Goal: Task Accomplishment & Management: Use online tool/utility

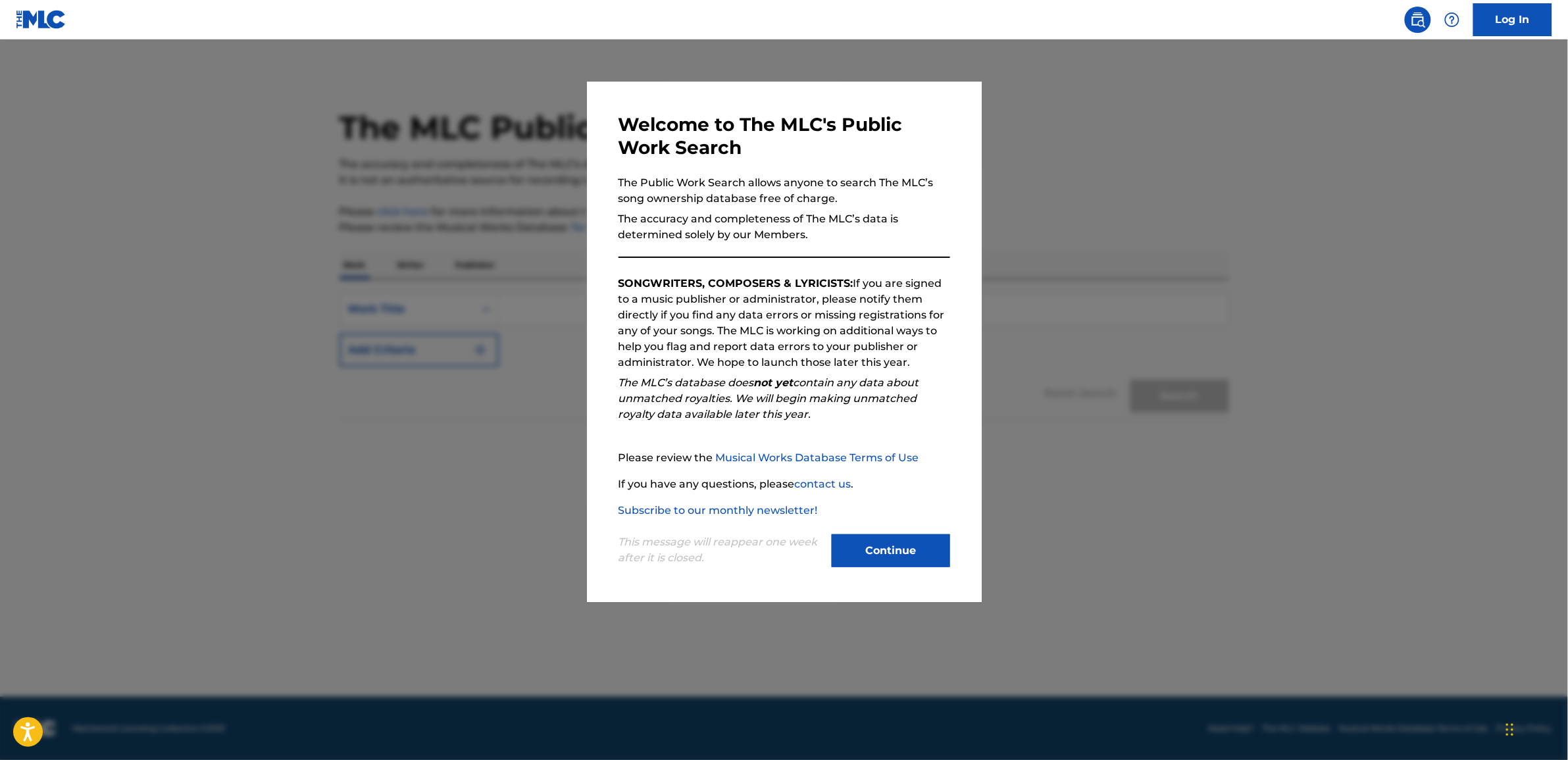
click at [899, 541] on button "Continue" at bounding box center [891, 550] width 118 height 33
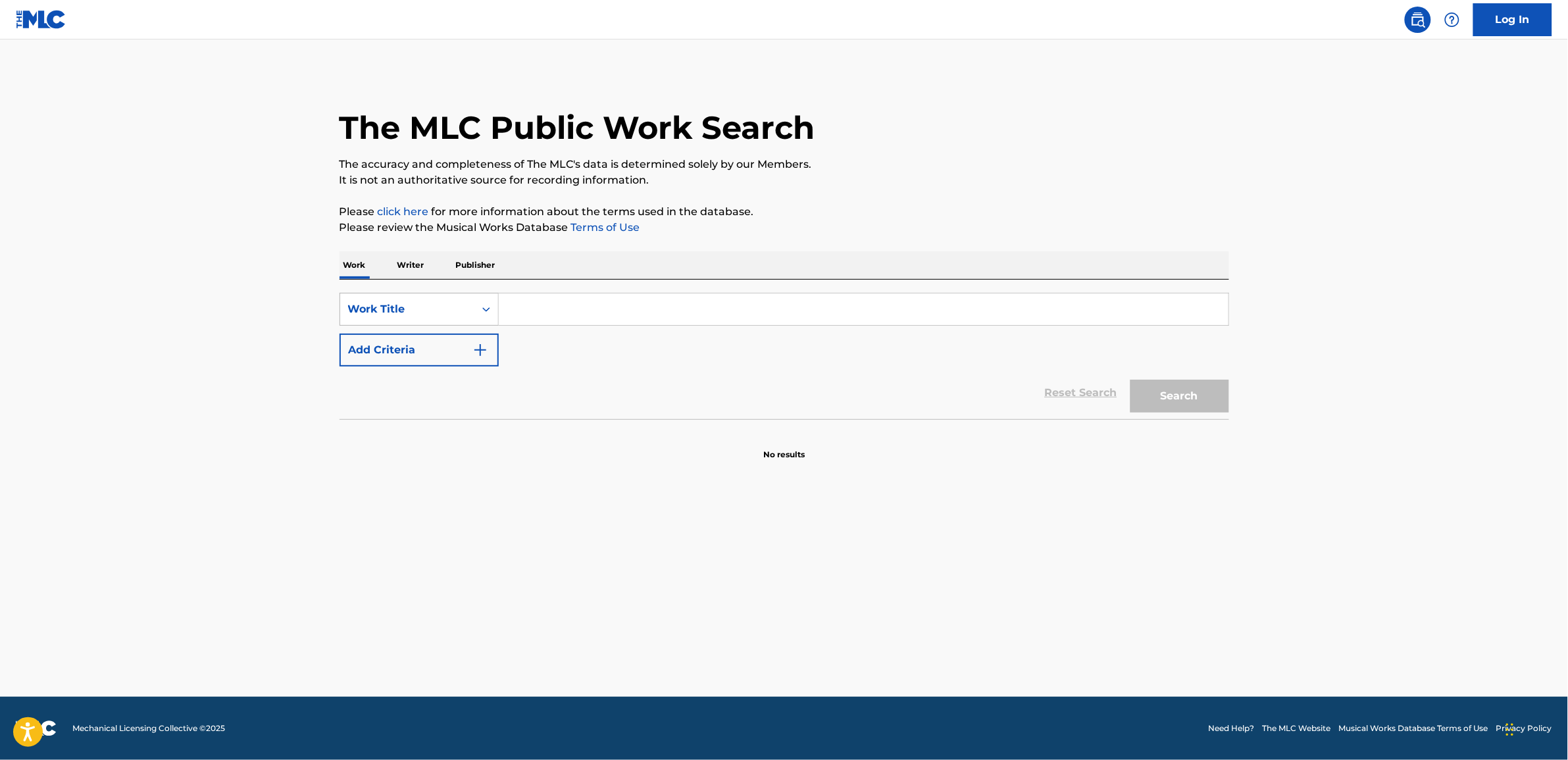
click at [411, 306] on div "Work Title" at bounding box center [407, 309] width 118 height 16
drag, startPoint x: 400, startPoint y: 335, endPoint x: 547, endPoint y: 328, distance: 147.2
click at [401, 335] on div "MLC Song Code" at bounding box center [419, 342] width 158 height 33
click at [1499, 17] on link "Log In" at bounding box center [1512, 20] width 79 height 33
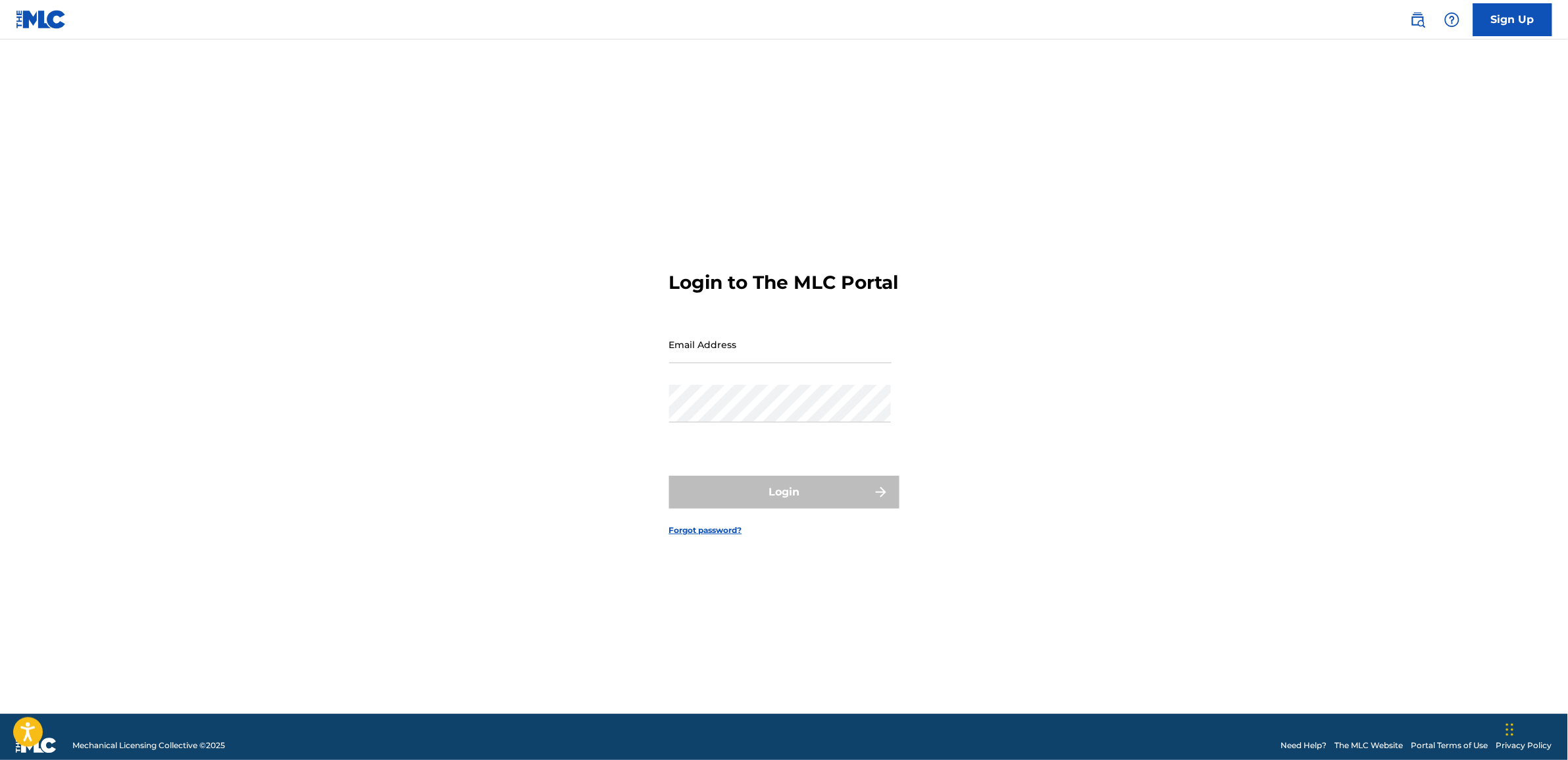
drag, startPoint x: 577, startPoint y: 380, endPoint x: 663, endPoint y: 416, distance: 93.2
click at [578, 380] on div "Login to The MLC Portal Email Address Password Login Forgot password?" at bounding box center [784, 393] width 921 height 642
click at [731, 364] on input "Email Address" at bounding box center [779, 345] width 222 height 37
type input "[EMAIL_ADDRESS][PERSON_NAME][DOMAIN_NAME]"
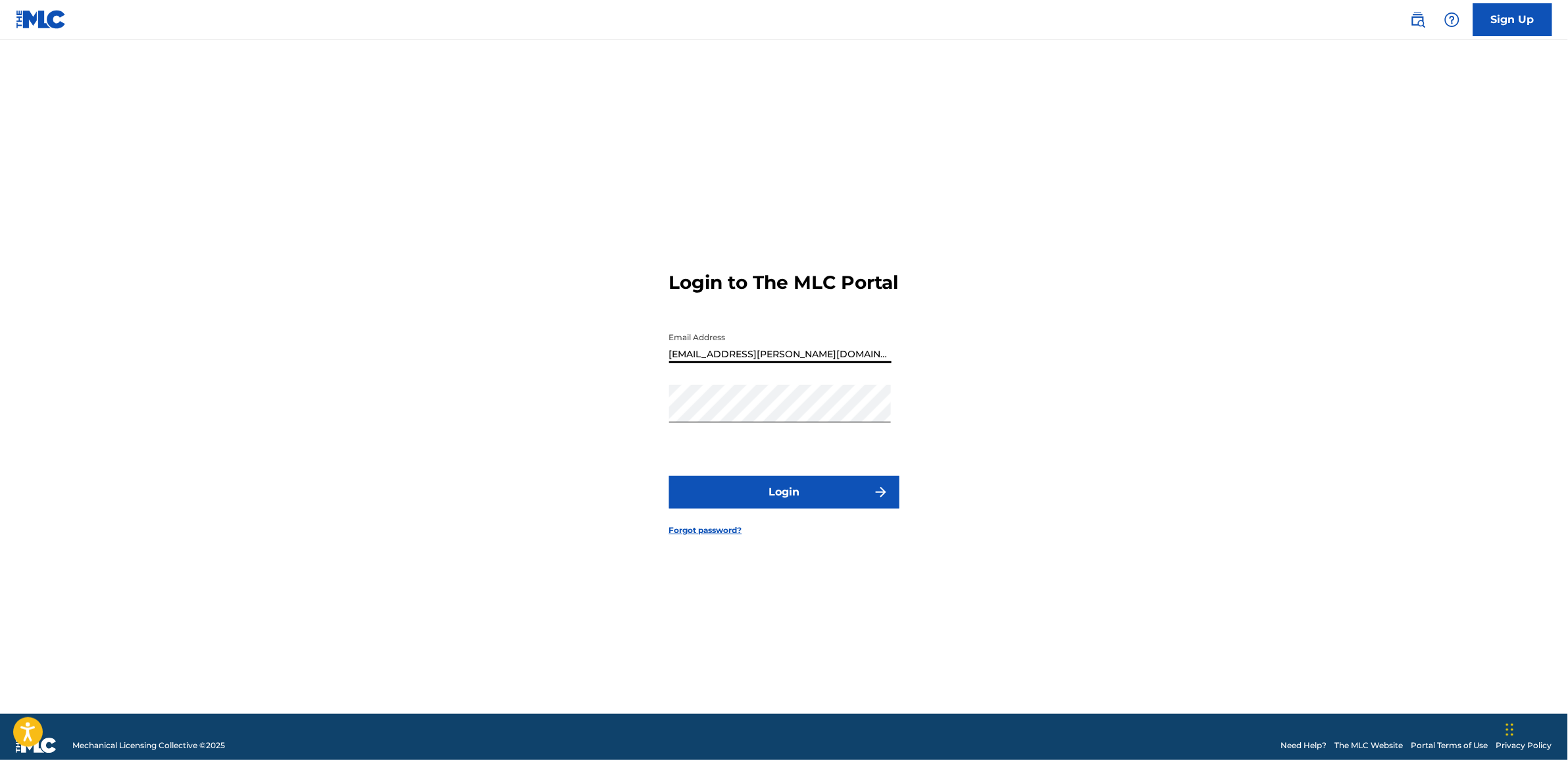
click at [745, 492] on button "Login" at bounding box center [784, 492] width 230 height 33
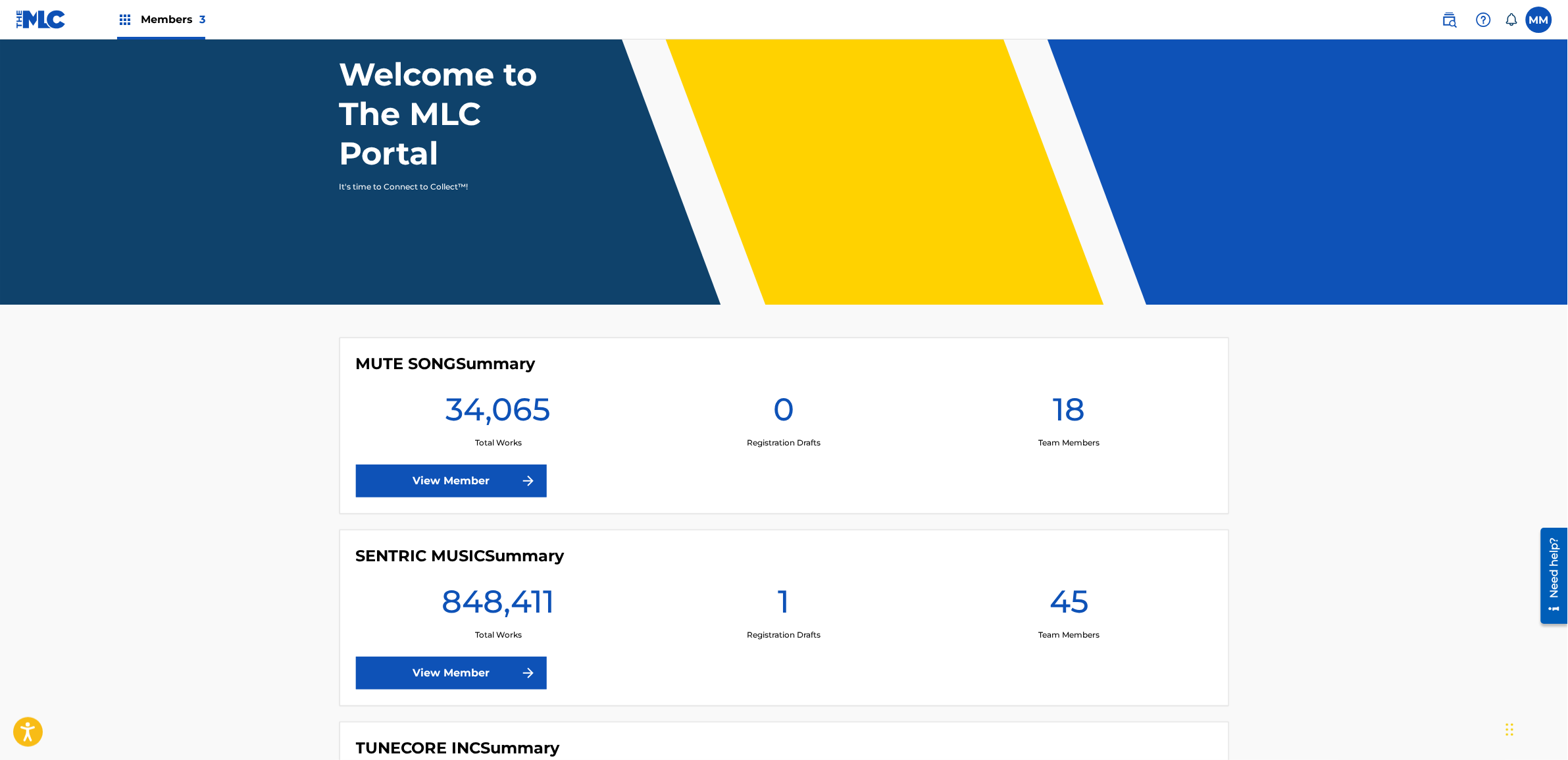
scroll to position [165, 0]
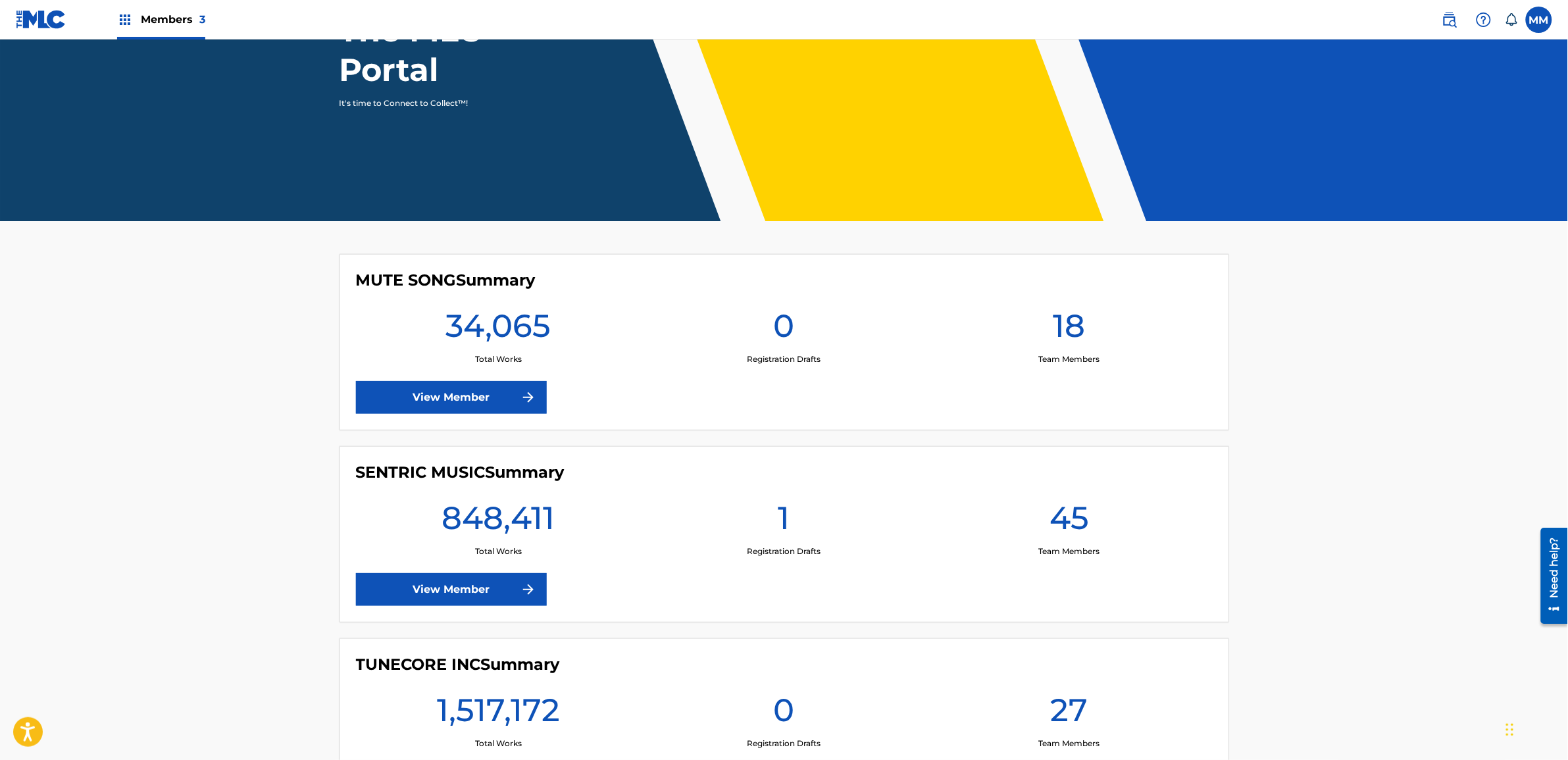
click at [455, 591] on link "View Member" at bounding box center [451, 589] width 191 height 33
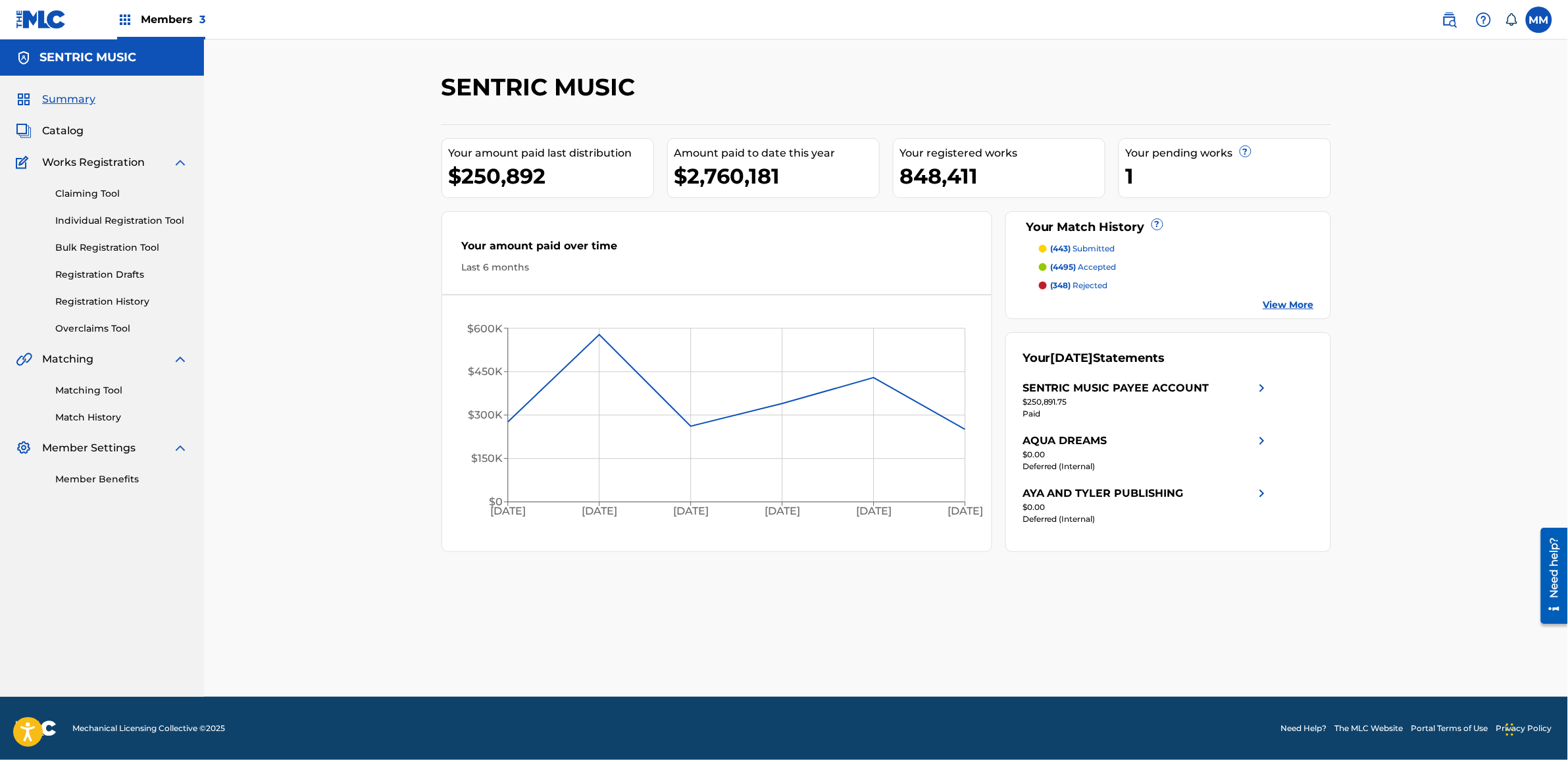
click at [93, 389] on link "Matching Tool" at bounding box center [122, 390] width 133 height 14
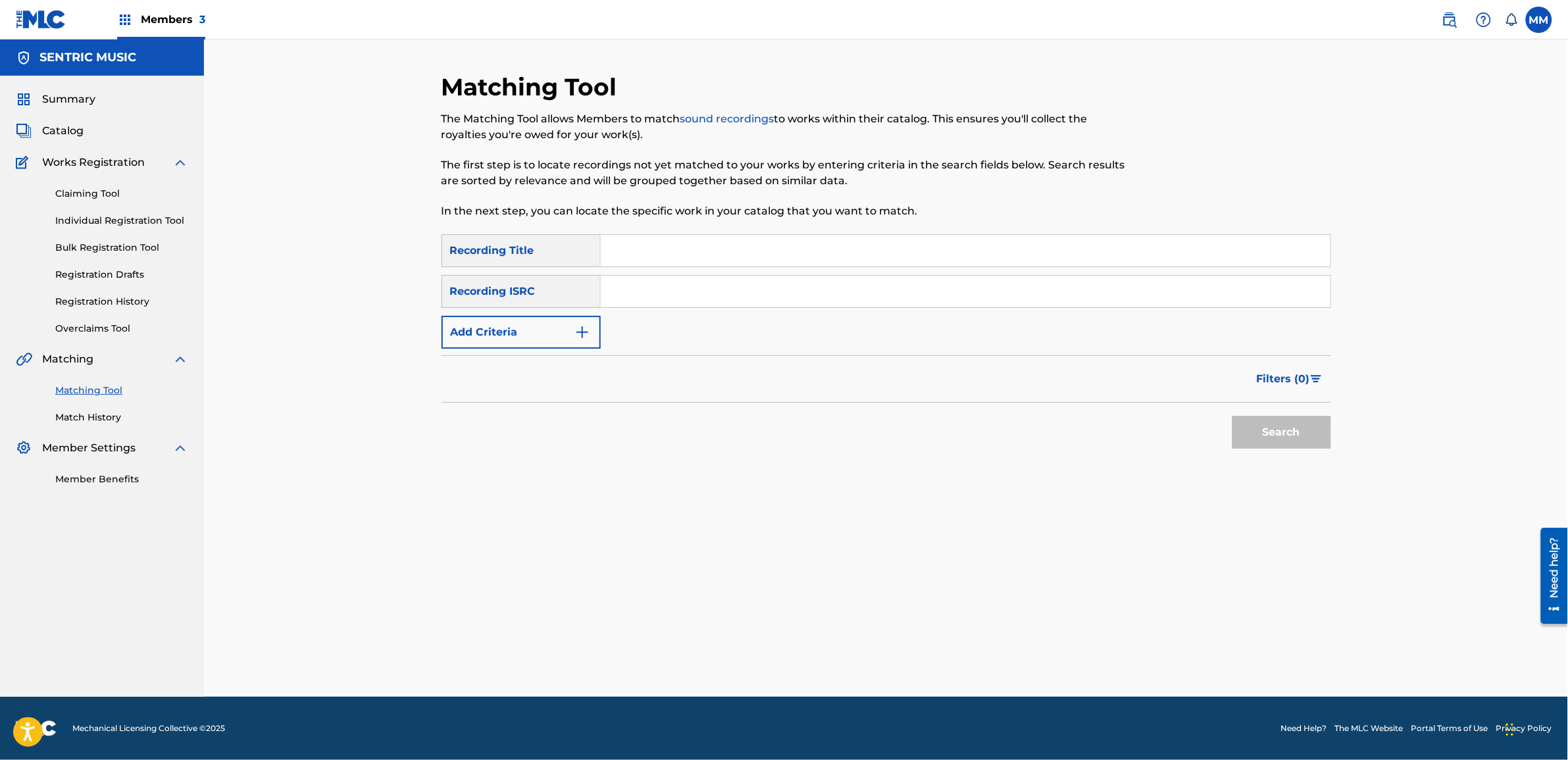
click at [682, 246] on input "Search Form" at bounding box center [965, 251] width 730 height 32
paste input "[PERSON_NAME]"
type input "[PERSON_NAME]"
click at [534, 337] on button "Add Criteria" at bounding box center [521, 332] width 159 height 33
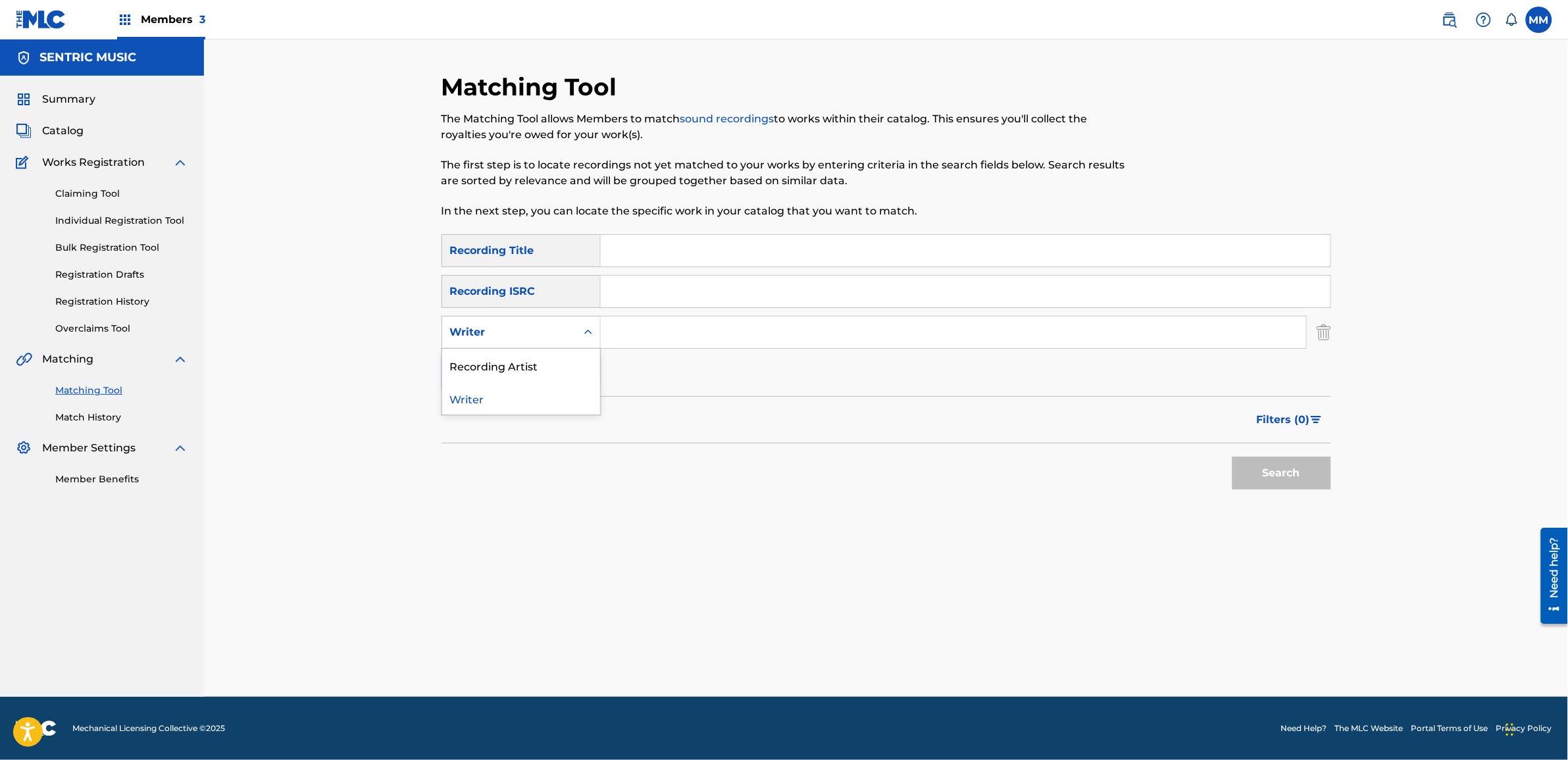
click at [537, 335] on div "Writer" at bounding box center [509, 332] width 118 height 16
click at [531, 352] on div "Recording Artist" at bounding box center [521, 365] width 158 height 33
click at [661, 340] on input "Search Form" at bounding box center [953, 333] width 705 height 32
paste input "[PERSON_NAME]"
type input "[PERSON_NAME]"
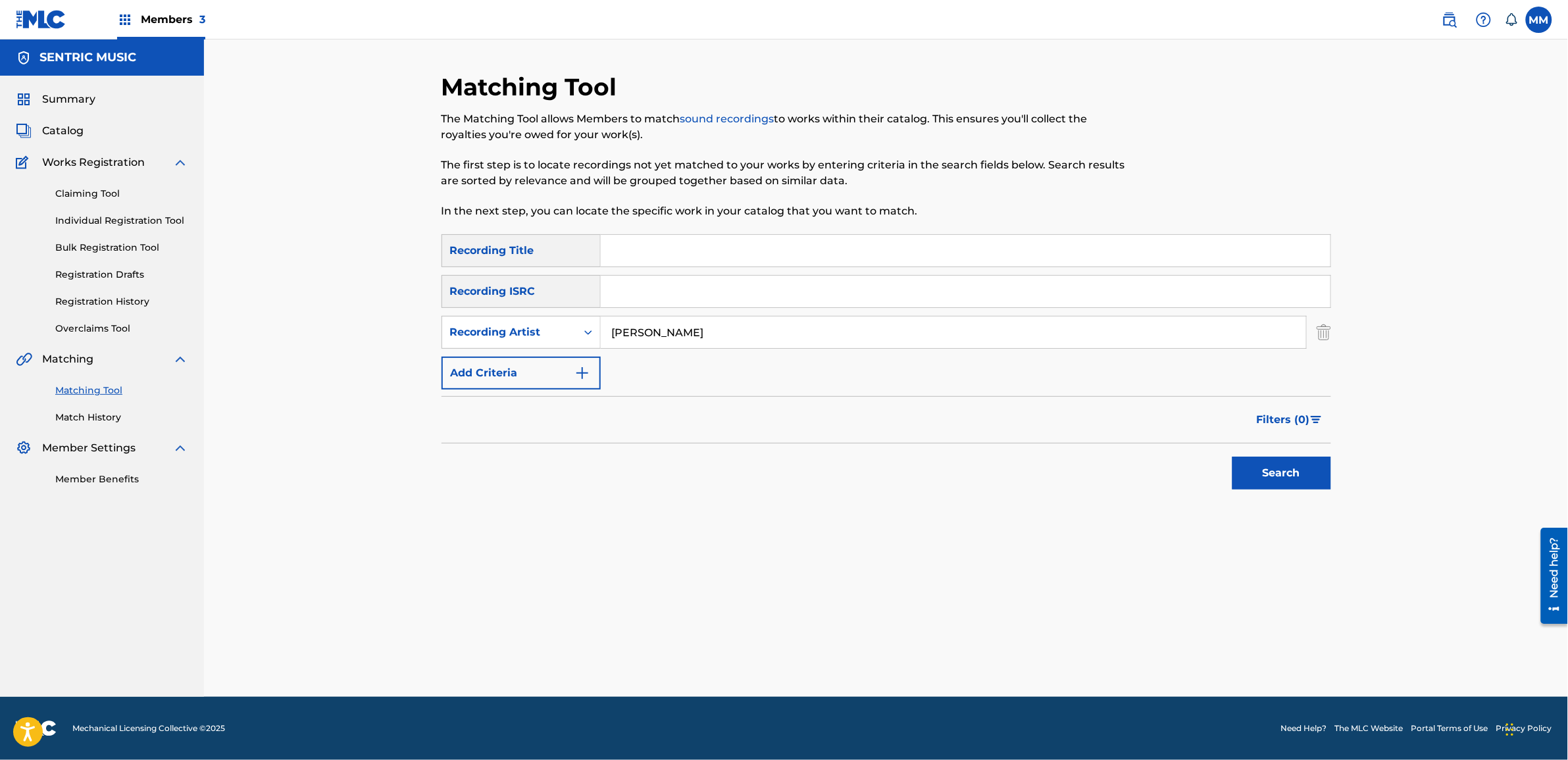
click at [1259, 478] on button "Search" at bounding box center [1280, 472] width 98 height 33
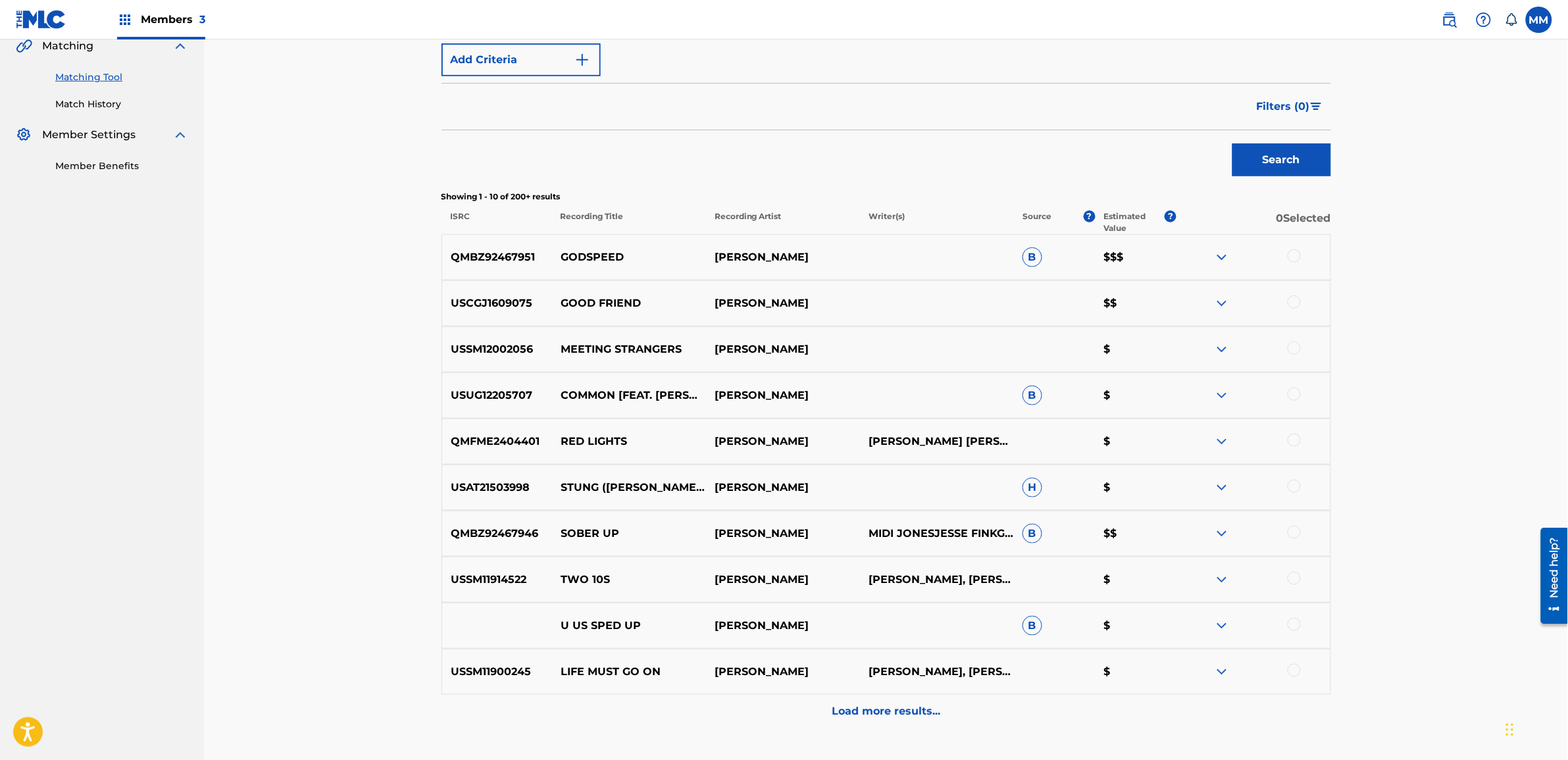
scroll to position [246, 0]
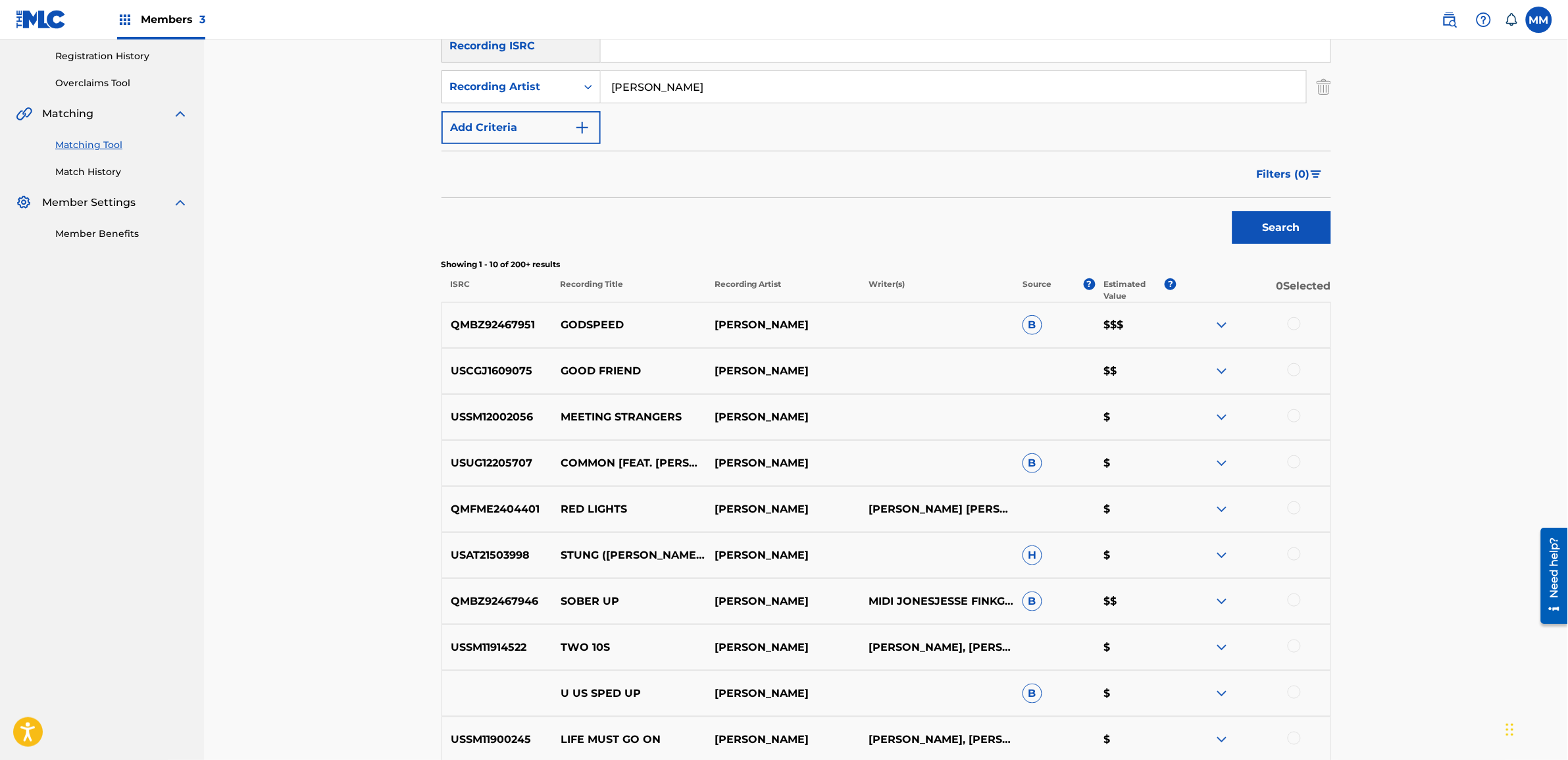
click at [1296, 176] on span "Filters ( 0 )" at bounding box center [1282, 174] width 53 height 16
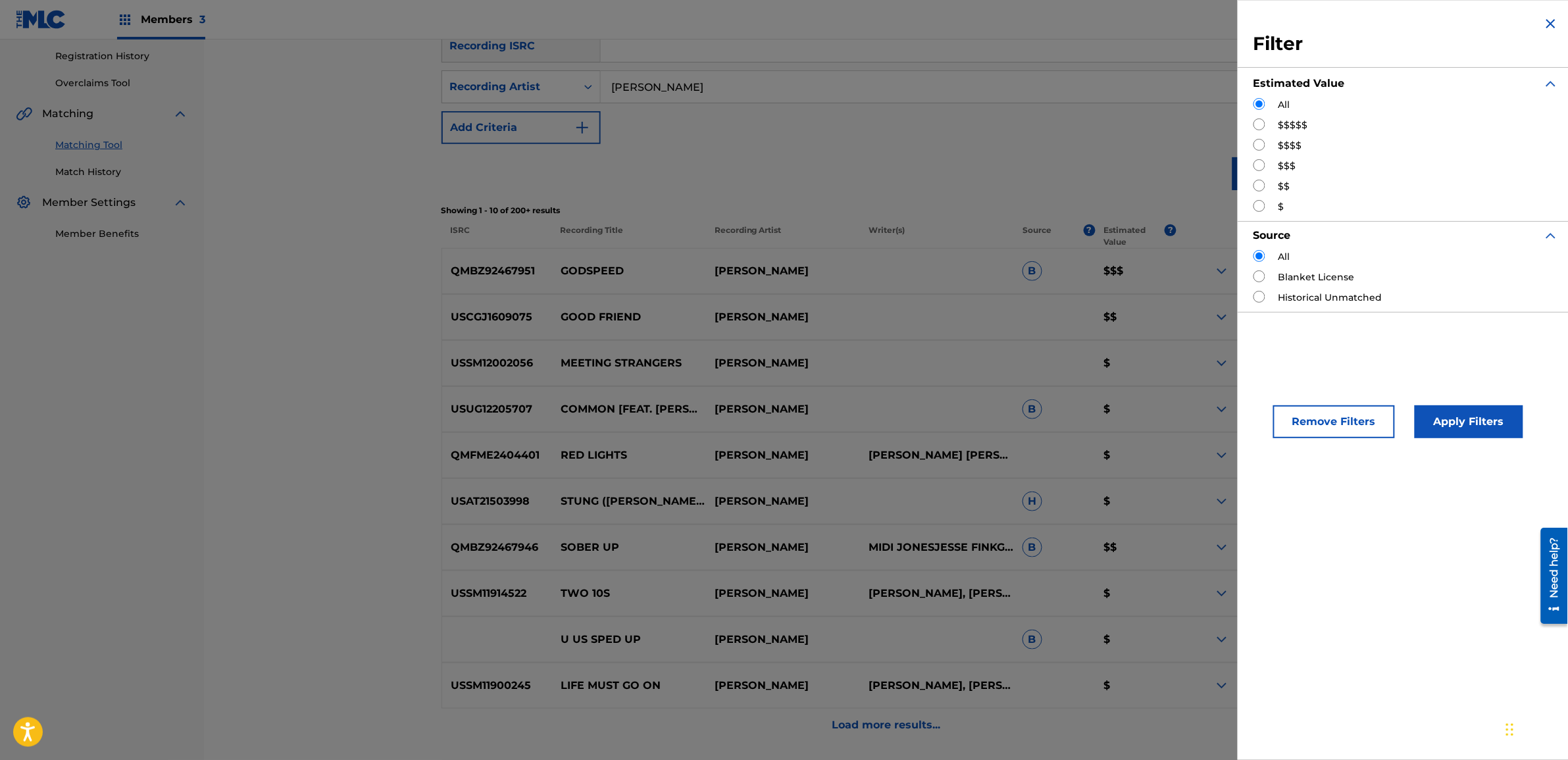
click at [1260, 123] on input "Search Form" at bounding box center [1259, 124] width 12 height 12
radio input "true"
click at [1457, 419] on button "Apply Filters" at bounding box center [1469, 422] width 109 height 33
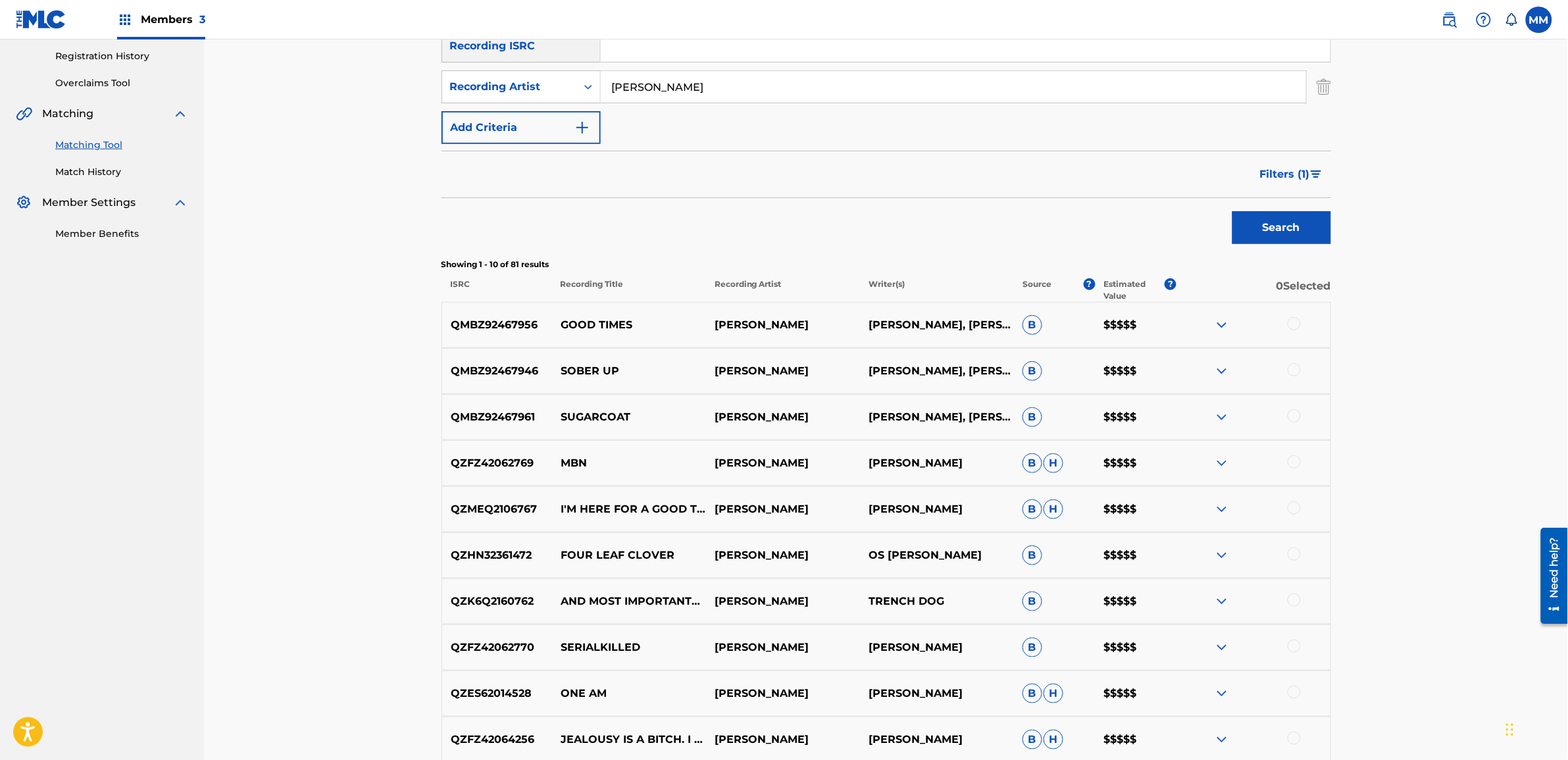
click at [1287, 163] on button "Filters ( 1 )" at bounding box center [1292, 174] width 79 height 33
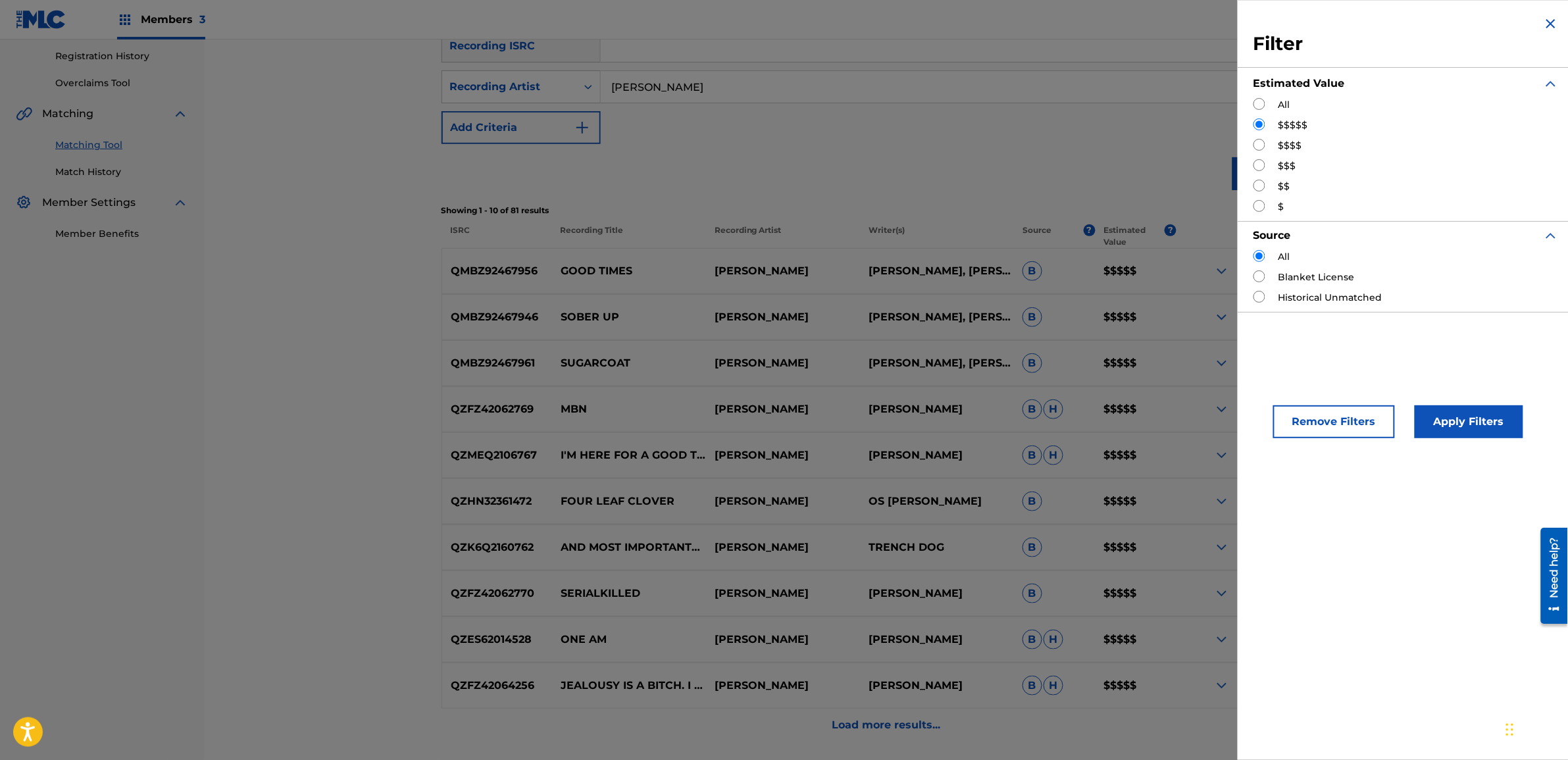
click at [1256, 137] on div "All $$$$$ $$$$ $$$ $$ $" at bounding box center [1406, 156] width 305 height 116
click at [1259, 142] on input "Search Form" at bounding box center [1259, 144] width 12 height 12
radio input "true"
click at [1447, 422] on button "Apply Filters" at bounding box center [1469, 422] width 109 height 33
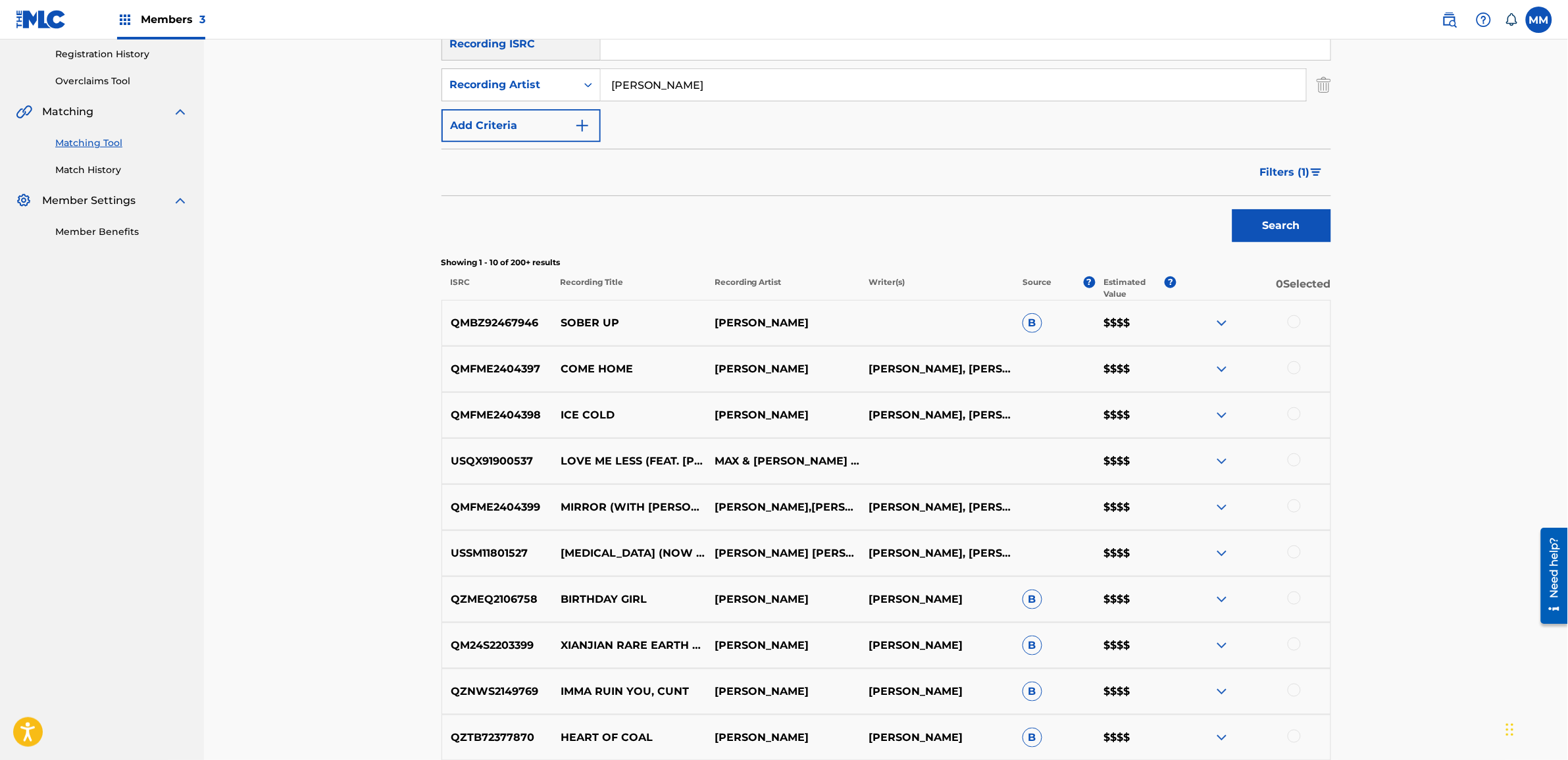
scroll to position [330, 0]
